Goal: Task Accomplishment & Management: Complete application form

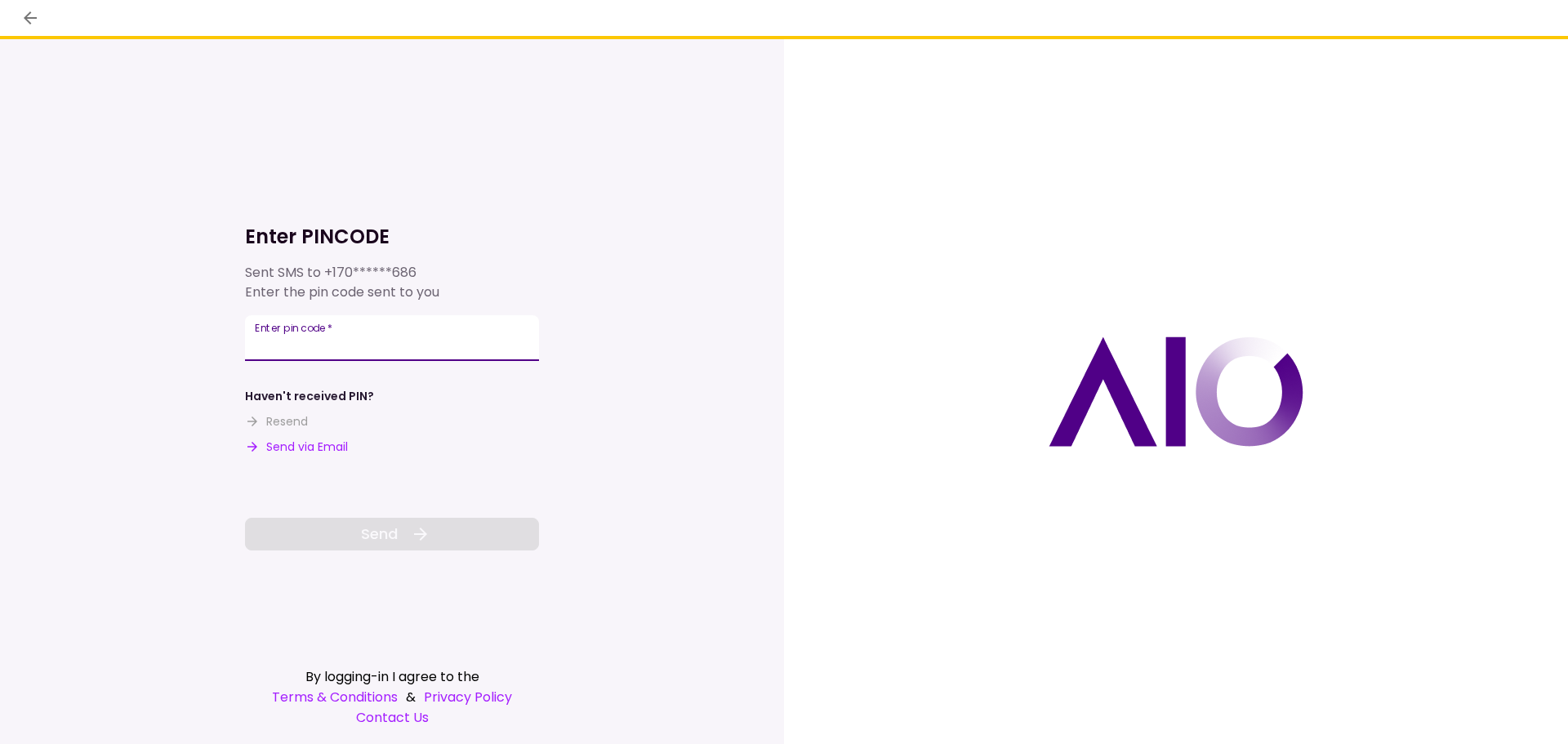
click at [456, 328] on input "Enter pin code   *" at bounding box center [392, 338] width 294 height 46
click at [329, 445] on button "Send via Email" at bounding box center [296, 446] width 103 height 17
click at [355, 332] on input "Enter pin code   *" at bounding box center [392, 338] width 294 height 46
click at [354, 342] on div "Enter pin code   *" at bounding box center [392, 338] width 294 height 46
type input "******"
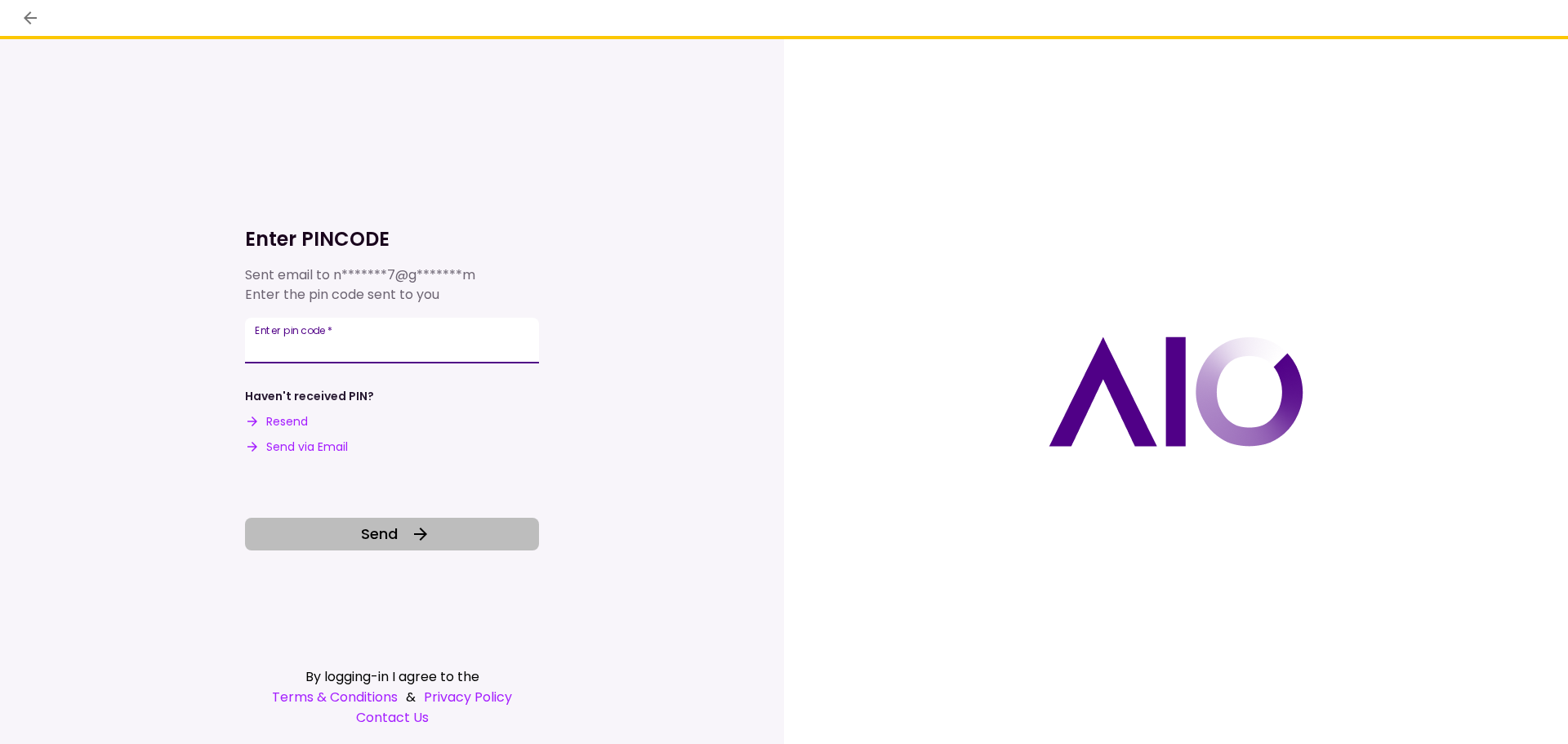
click at [390, 520] on button "Send" at bounding box center [392, 534] width 294 height 33
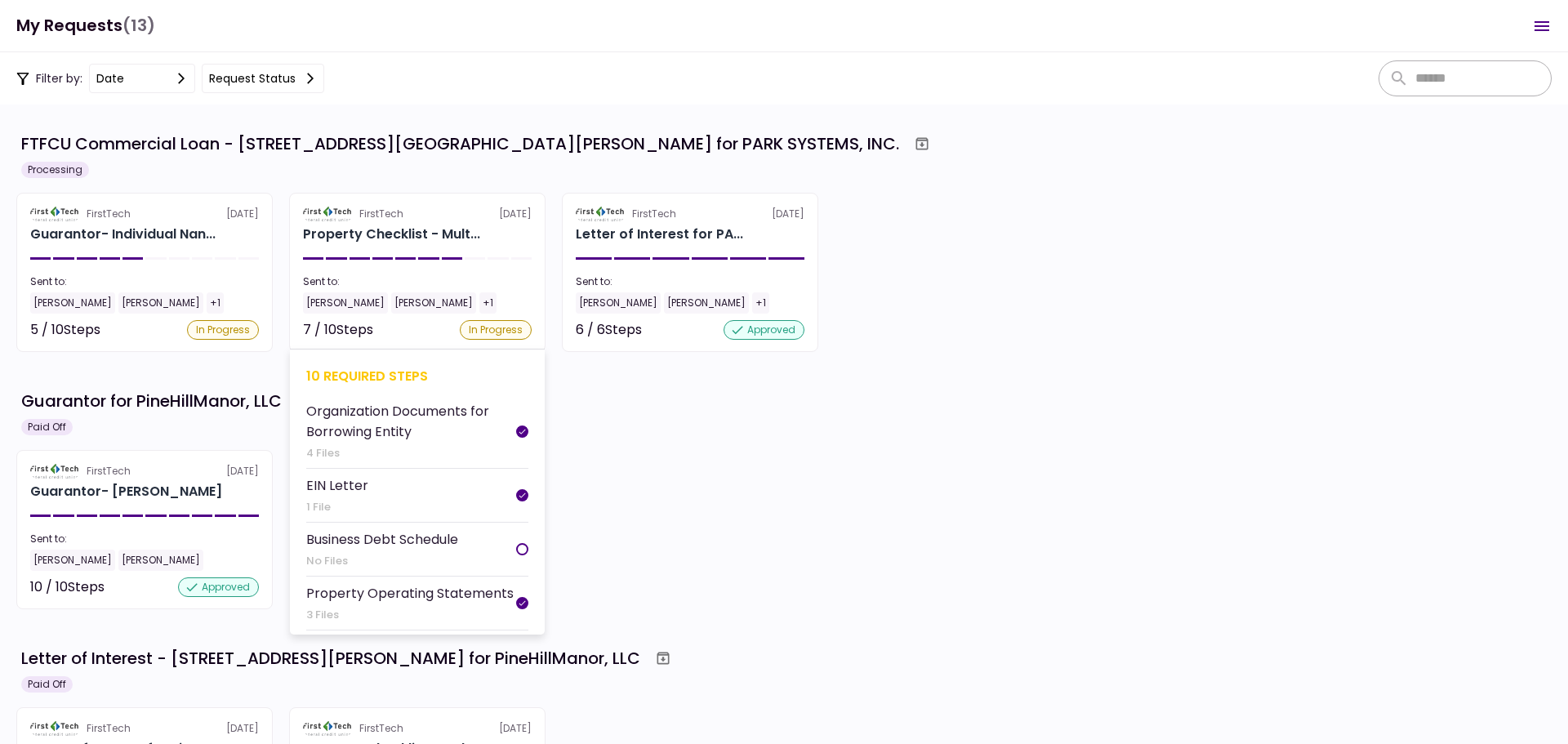
click at [472, 548] on li "Business Debt Schedule No Files" at bounding box center [417, 550] width 222 height 54
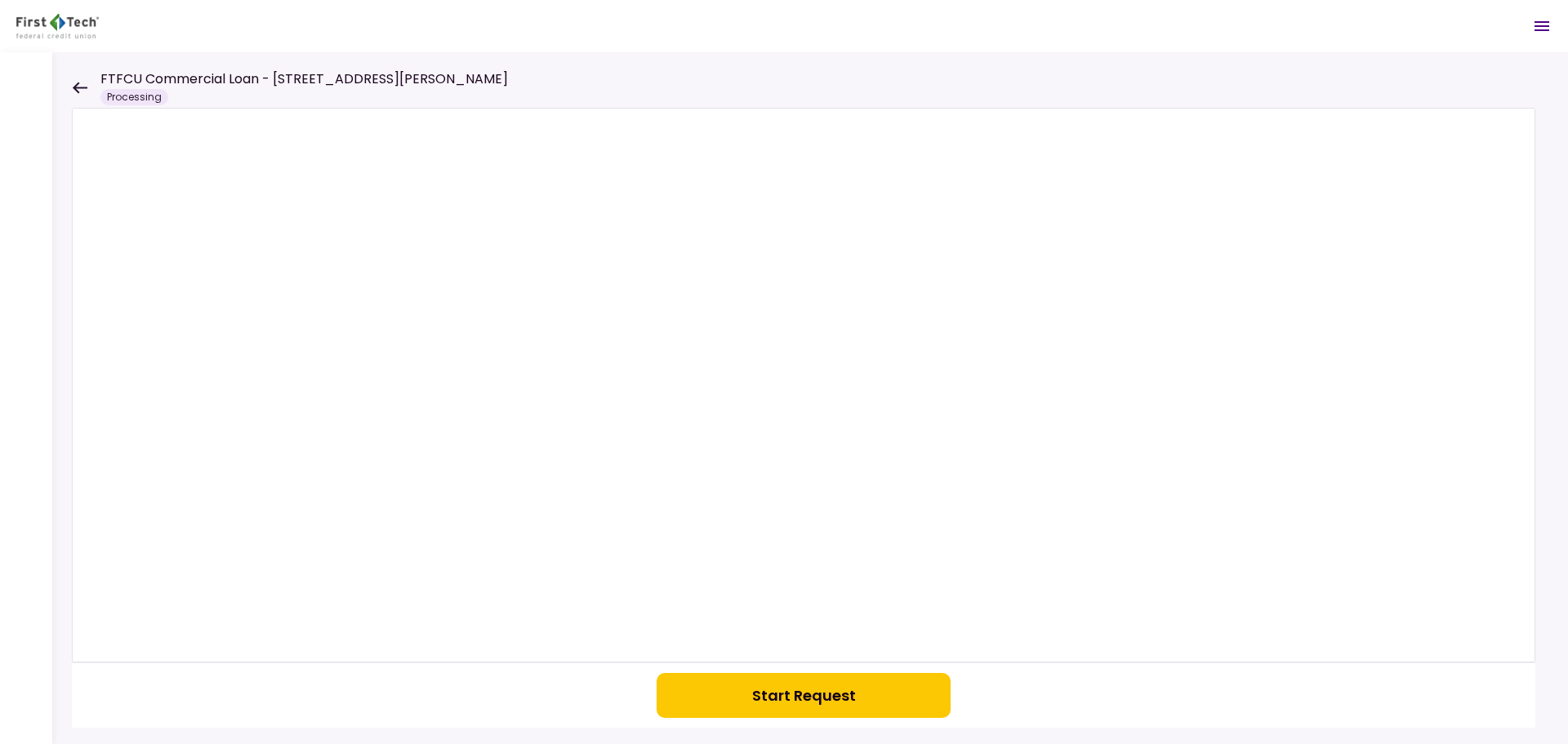
click at [798, 703] on button "Start Request" at bounding box center [803, 695] width 294 height 45
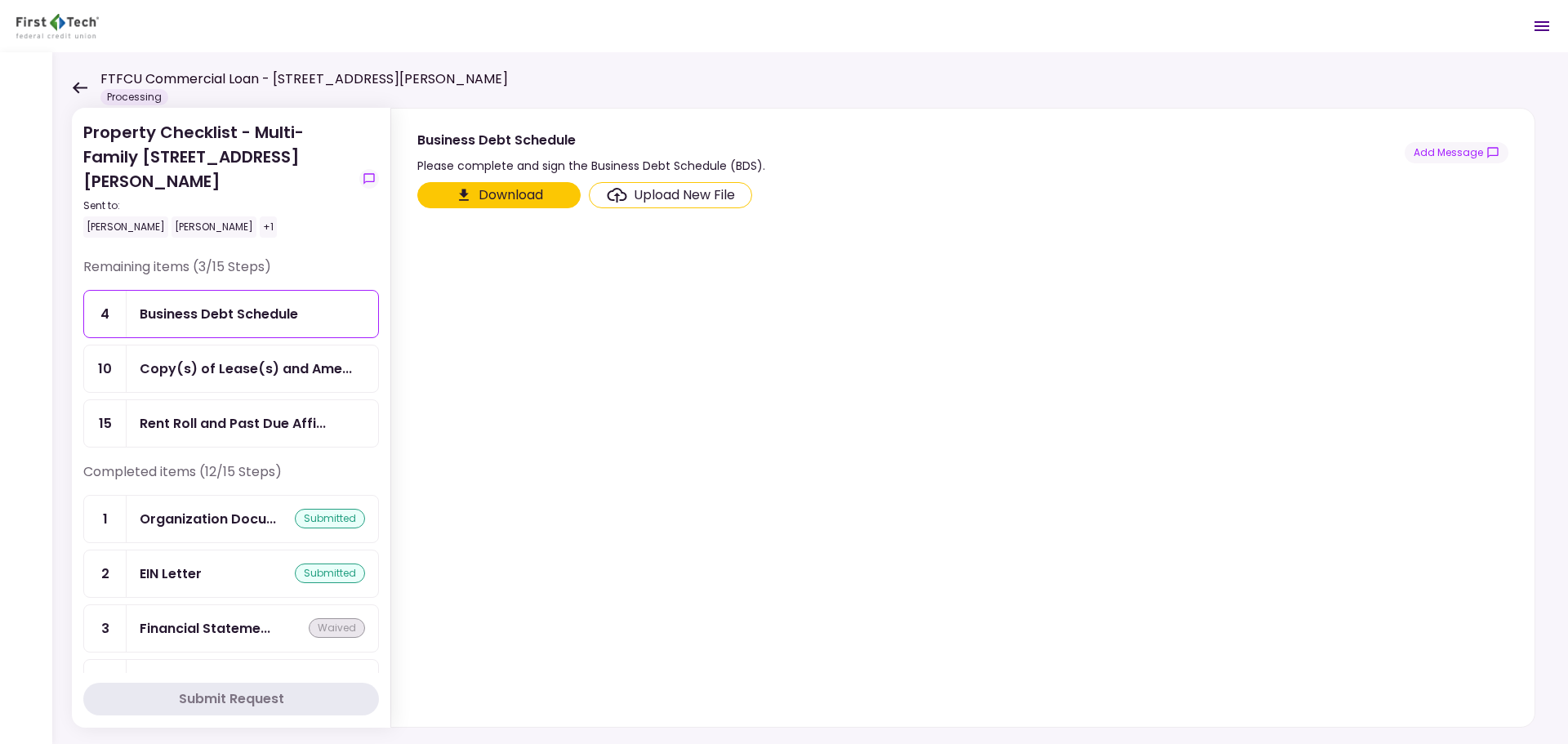
click at [652, 197] on div "Upload New File" at bounding box center [683, 195] width 101 height 20
click at [0, 0] on input "Upload New File" at bounding box center [0, 0] width 0 height 0
click at [84, 87] on icon at bounding box center [80, 88] width 15 height 11
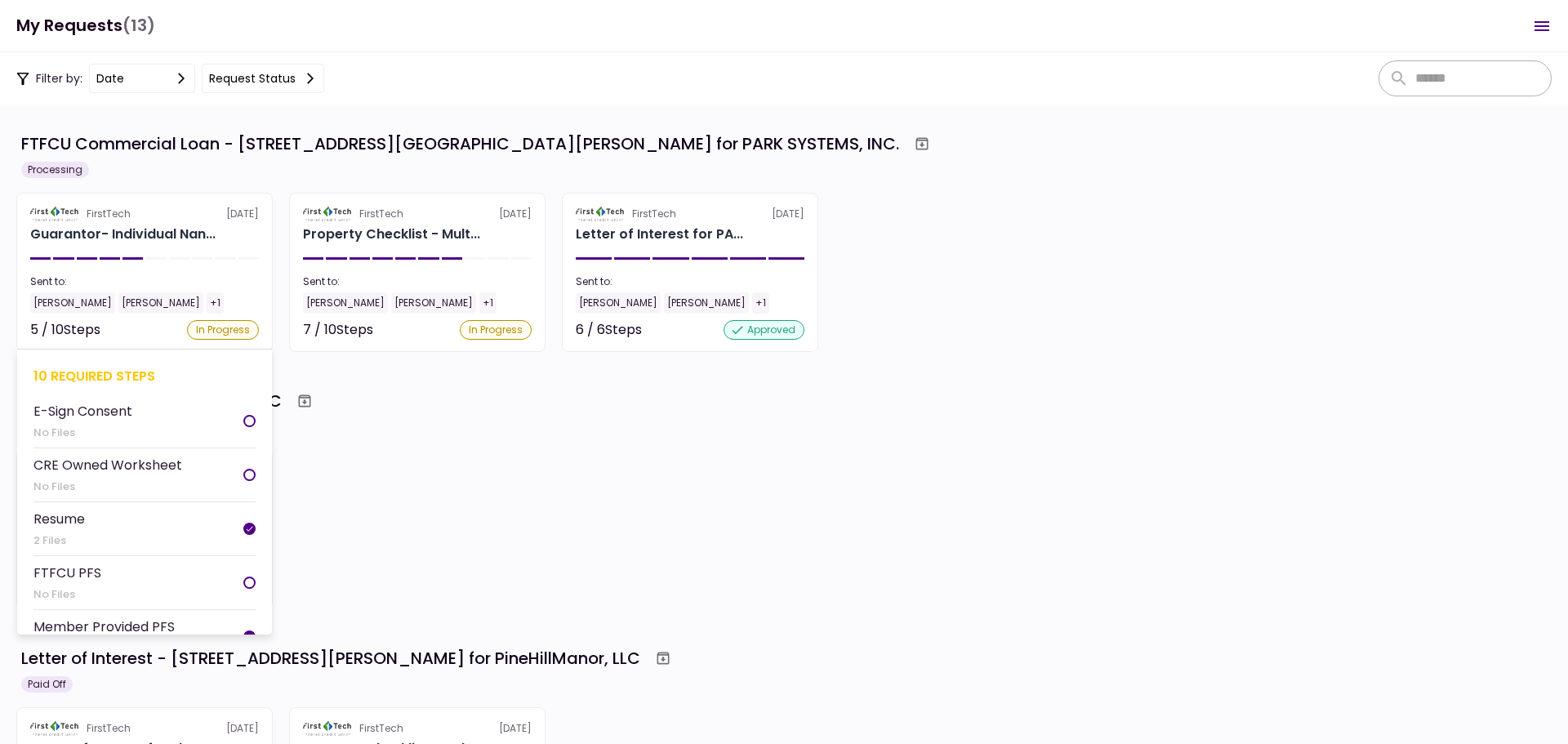
click at [209, 418] on li "E-Sign Consent No Files" at bounding box center [144, 422] width 222 height 54
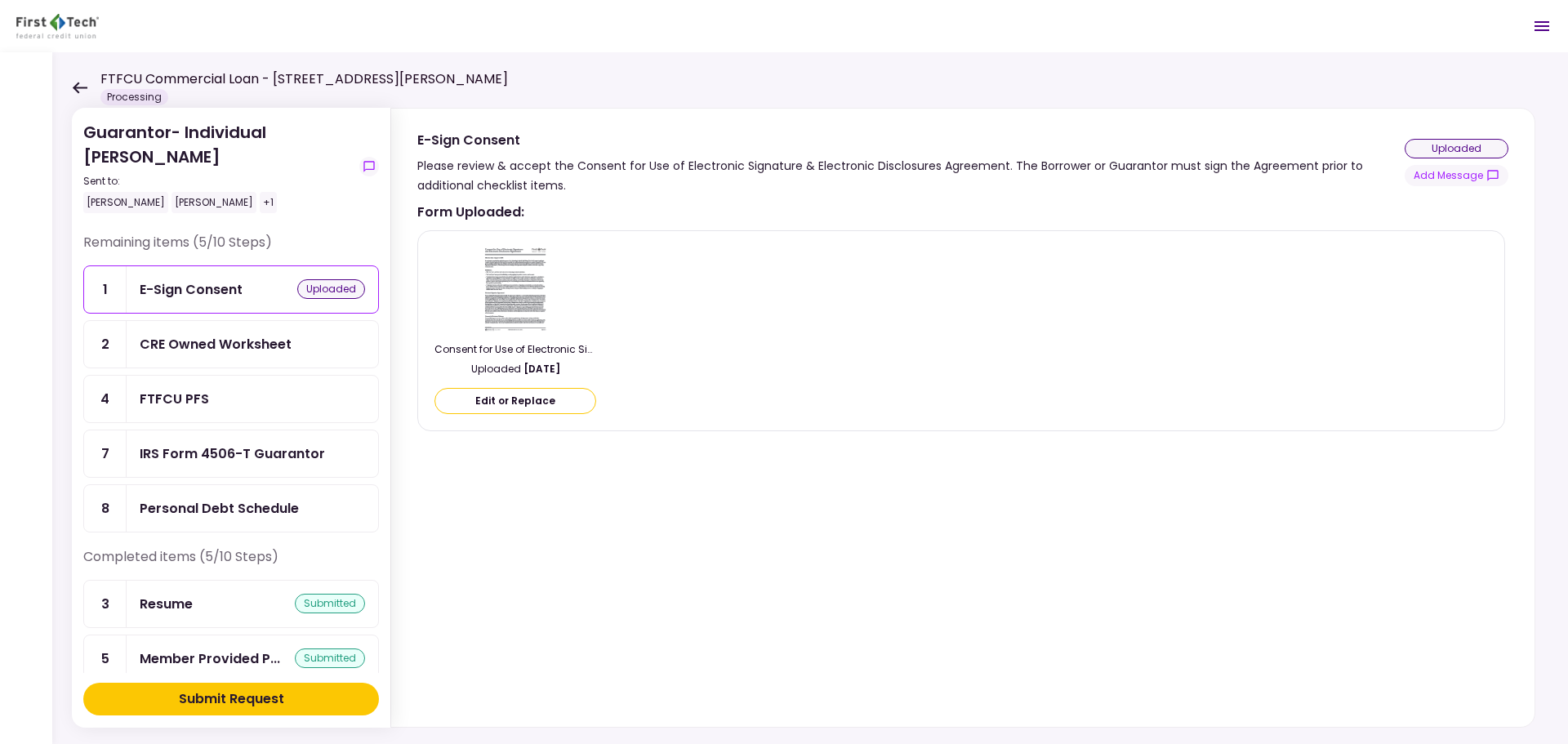
click at [620, 493] on div "Form Uploaded : Consent for Use of Electronic Signature and Electronic Disclosu…" at bounding box center [960, 461] width 1087 height 518
click at [219, 334] on div "CRE Owned Worksheet" at bounding box center [215, 344] width 152 height 21
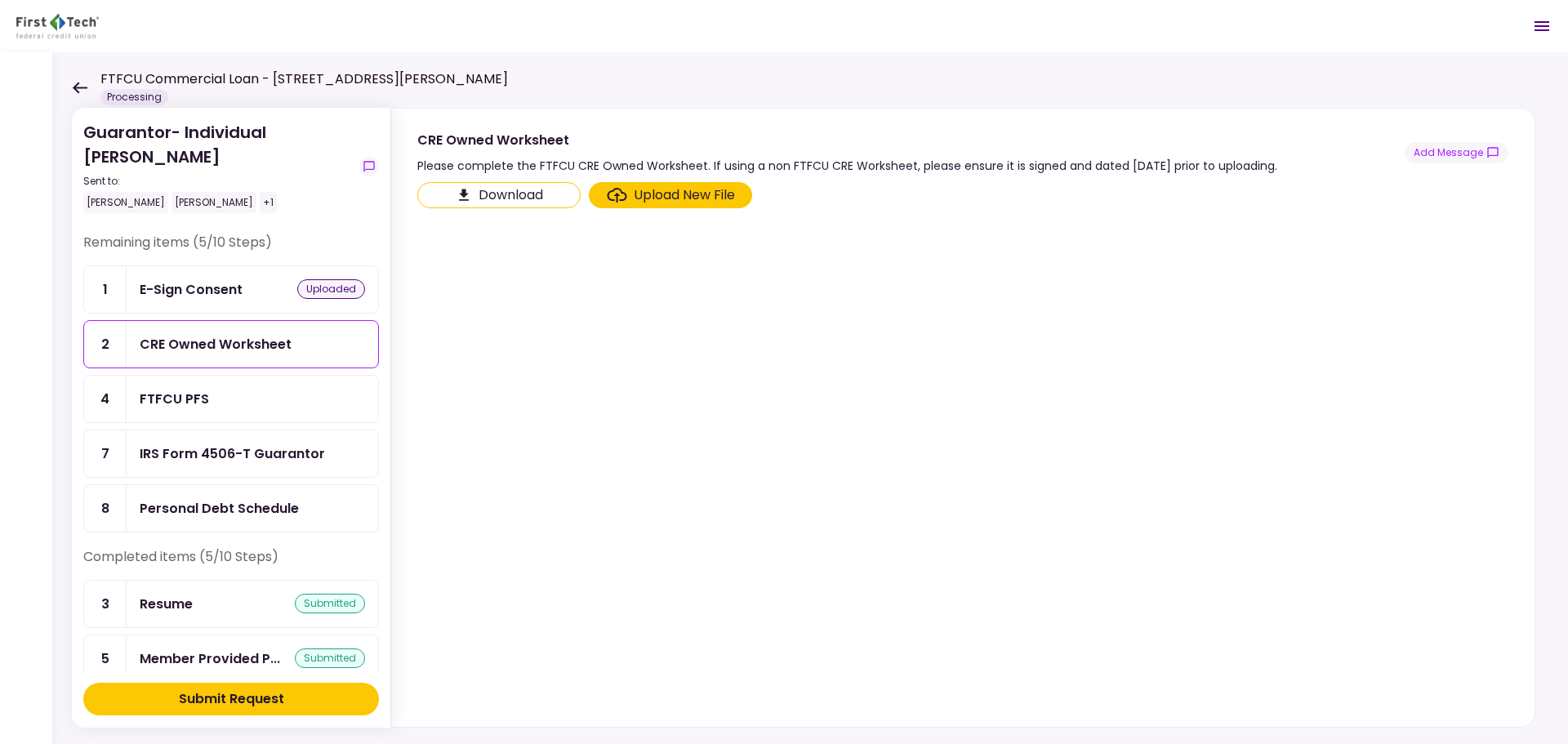
click at [549, 293] on section "Download Upload New File" at bounding box center [962, 451] width 1090 height 538
click at [213, 459] on div "IRS Form 4506-T Guarantor" at bounding box center [232, 453] width 185 height 21
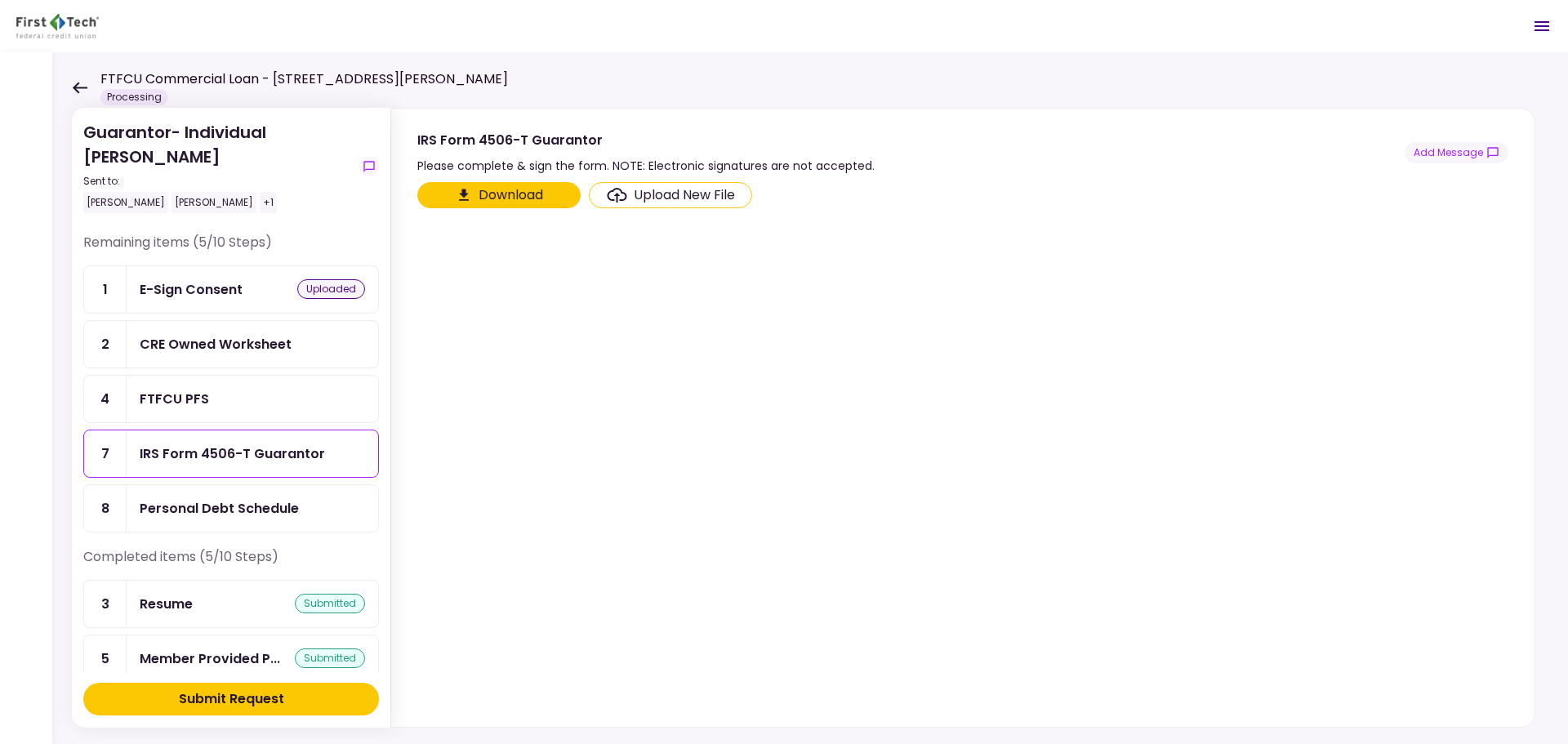
click at [679, 199] on div "Upload New File" at bounding box center [683, 195] width 101 height 20
click at [0, 0] on input "Upload New File" at bounding box center [0, 0] width 0 height 0
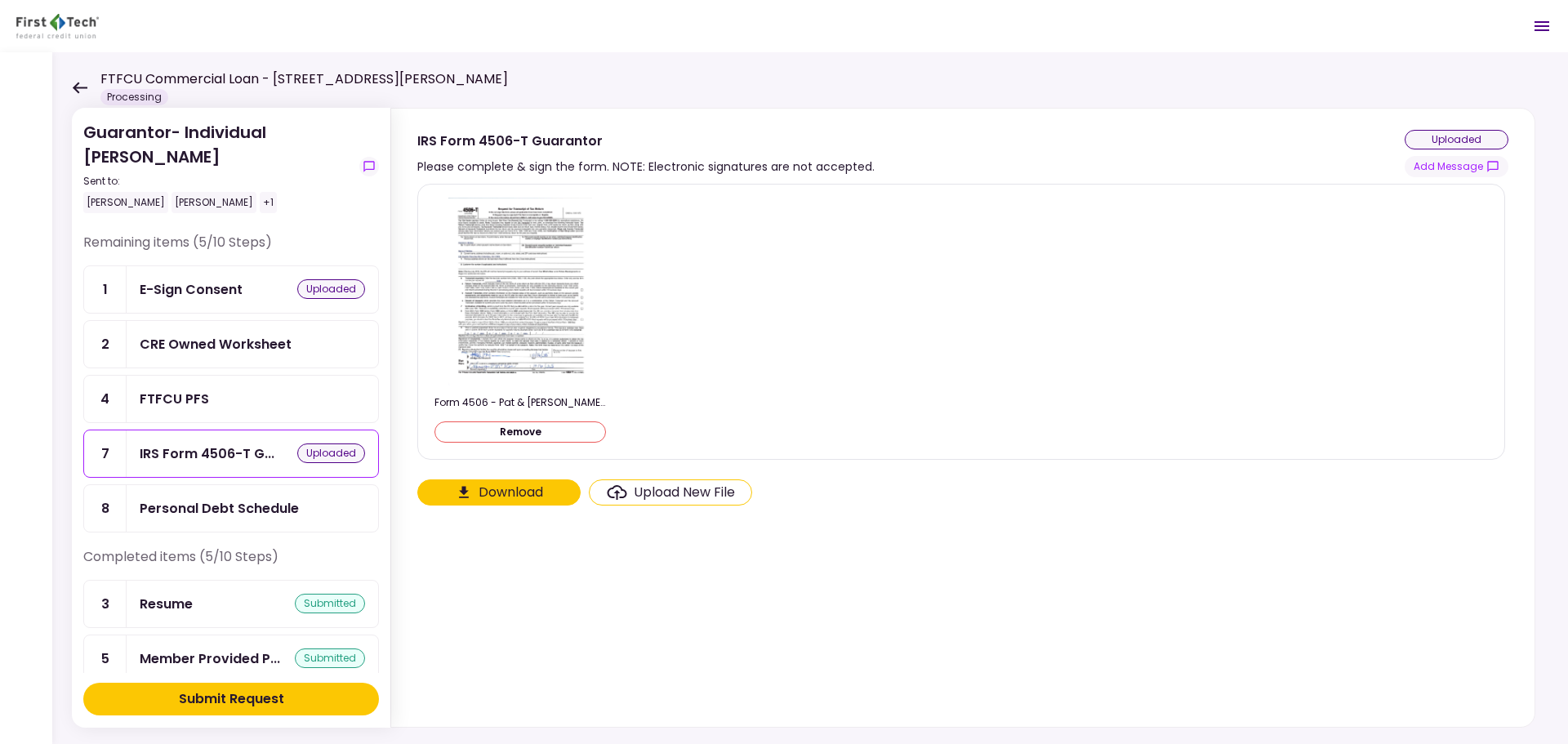
click at [217, 494] on div "Personal Debt Schedule" at bounding box center [252, 508] width 251 height 47
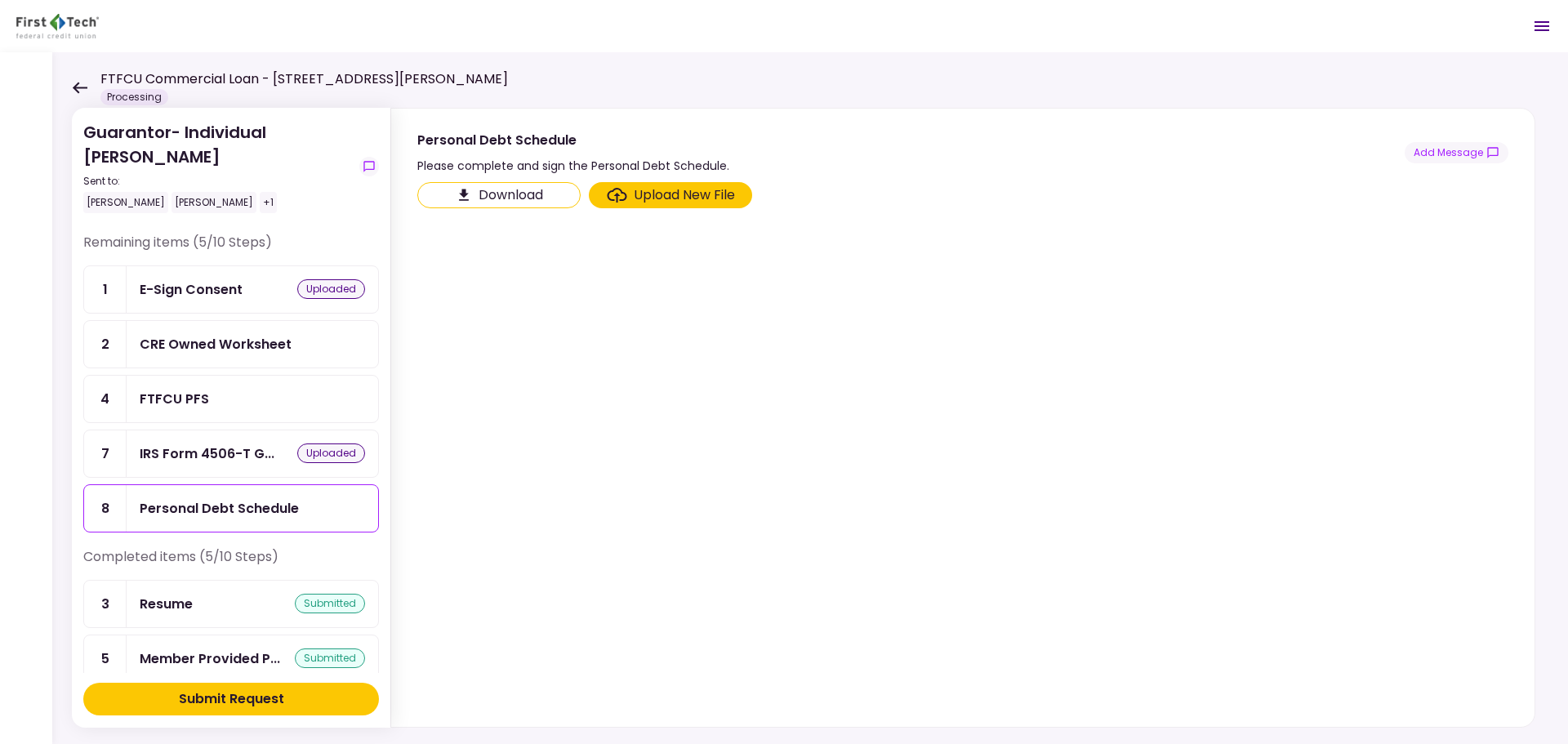
click at [678, 191] on div "Upload New File" at bounding box center [683, 195] width 101 height 20
click at [0, 0] on input "Upload New File" at bounding box center [0, 0] width 0 height 0
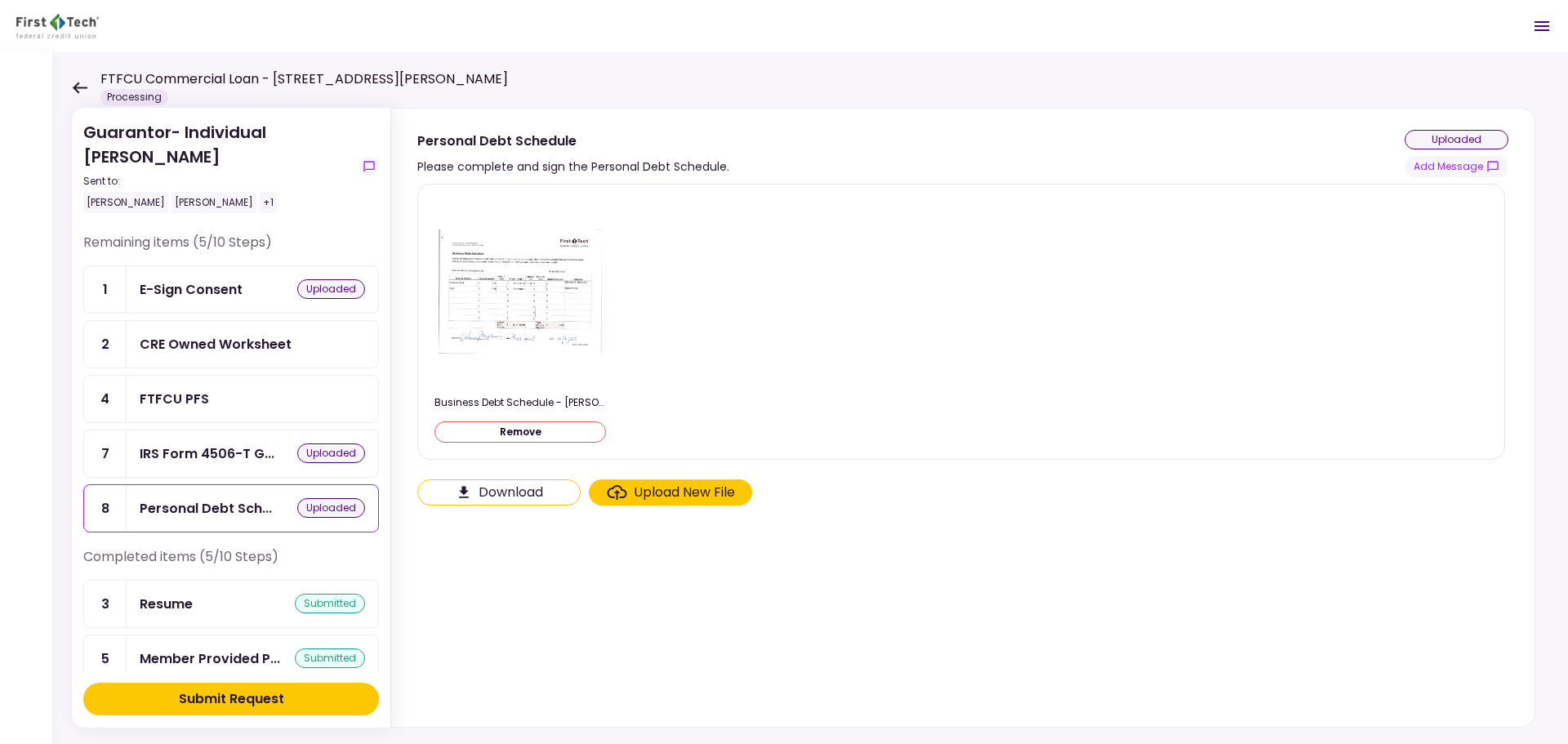
click at [815, 284] on div "Business Debt Schedule - [PERSON_NAME].pdf Remove" at bounding box center [961, 322] width 1054 height 248
click at [704, 591] on section "Business Debt Schedule - [PERSON_NAME].pdf Remove Download Upload New File" at bounding box center [962, 452] width 1090 height 536
click at [186, 395] on div "FTFCU PFS" at bounding box center [174, 399] width 70 height 21
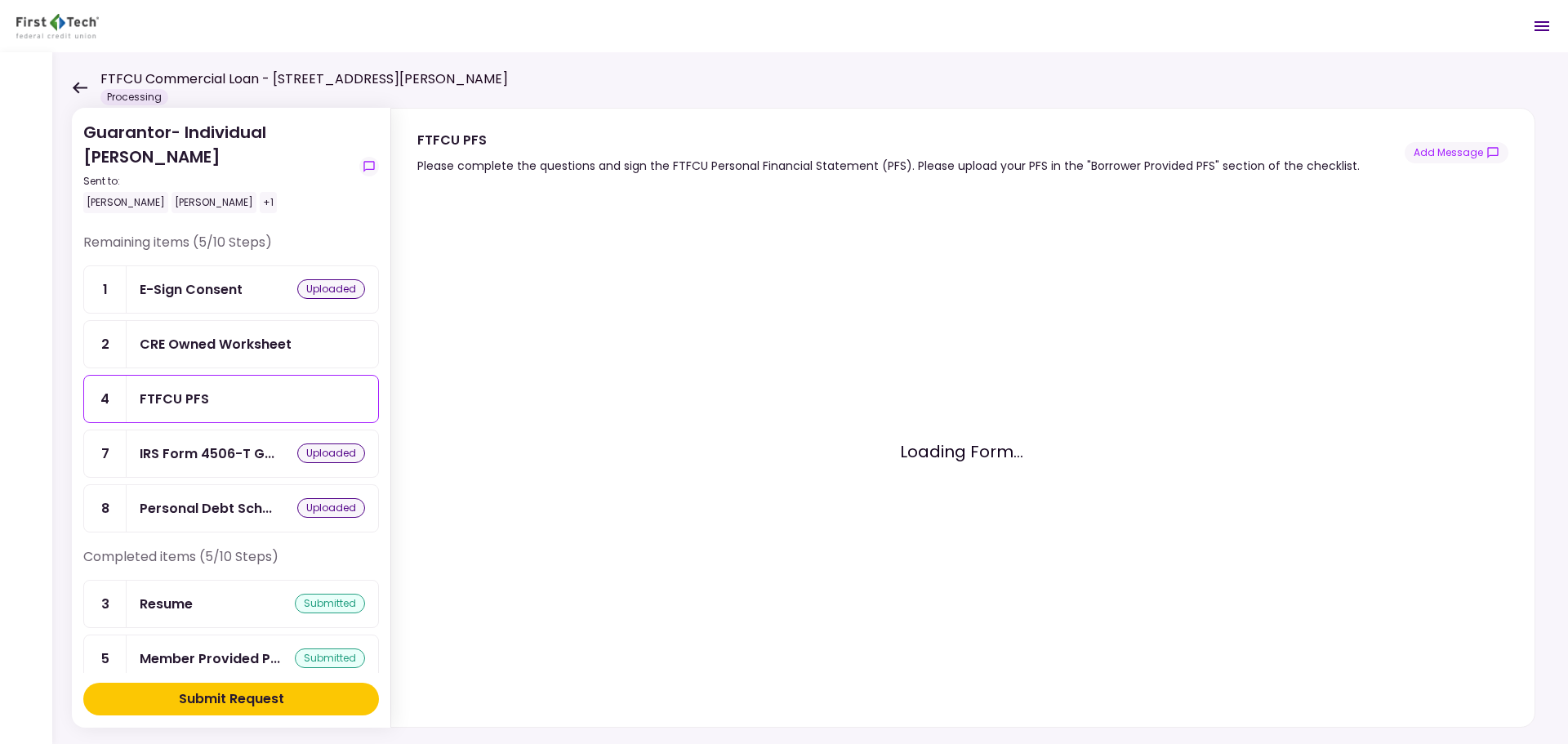
click at [222, 346] on div "CRE Owned Worksheet" at bounding box center [215, 344] width 152 height 21
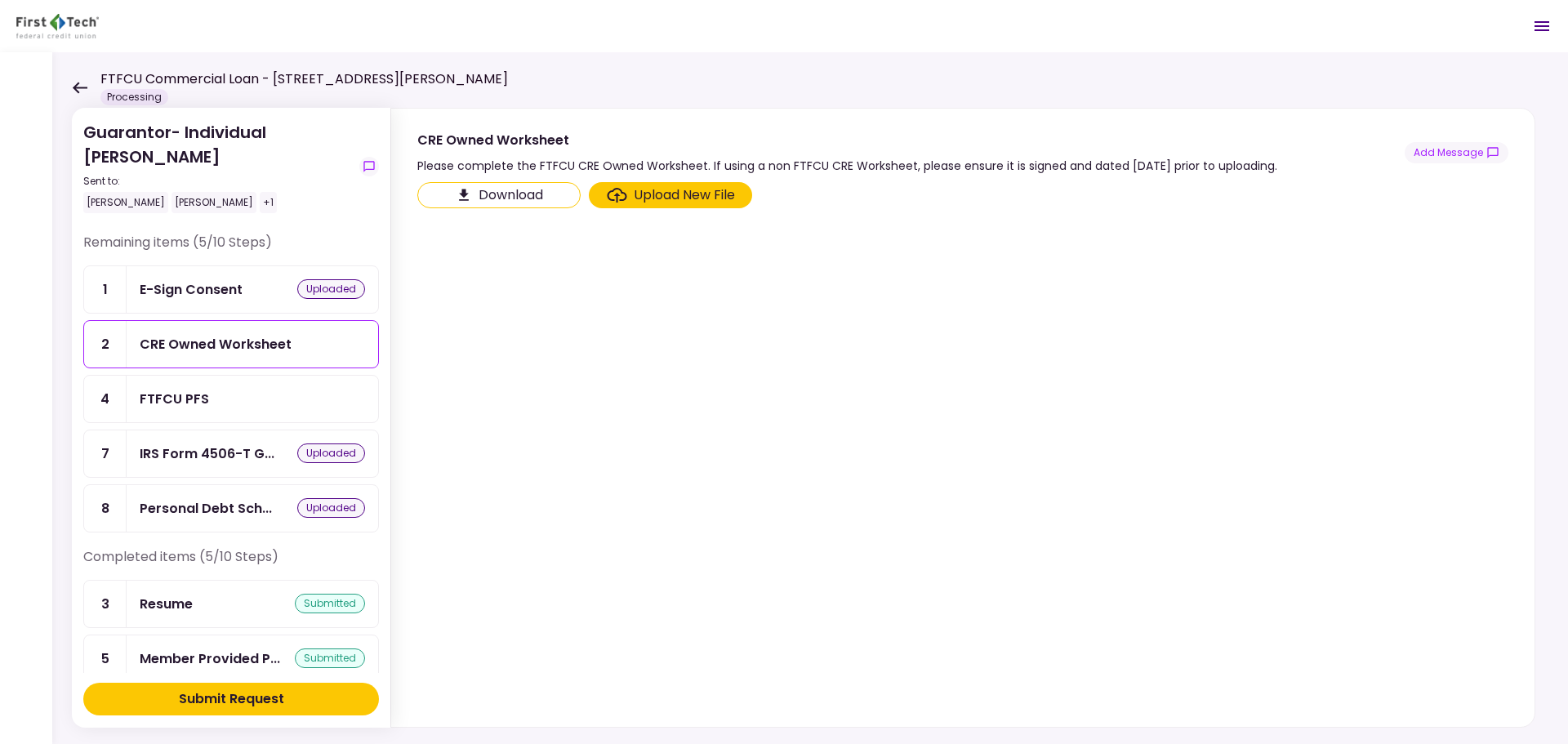
click at [910, 187] on div "Download Upload New File" at bounding box center [960, 195] width 1087 height 26
click at [203, 395] on div "FTFCU PFS" at bounding box center [174, 399] width 70 height 21
